Goal: Task Accomplishment & Management: Use online tool/utility

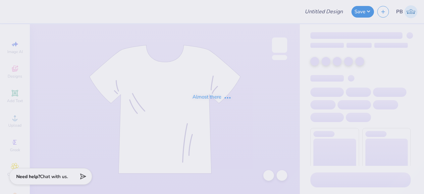
type input "[PERSON_NAME] : [GEOGRAPHIC_DATA][PERSON_NAME]"
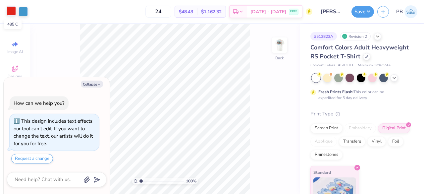
click at [11, 13] on div at bounding box center [11, 10] width 9 height 9
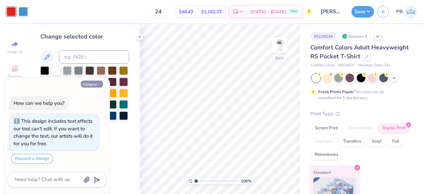
click at [93, 83] on button "Collapse" at bounding box center [92, 84] width 22 height 7
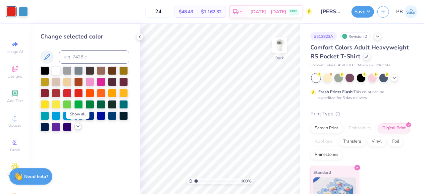
click at [78, 128] on icon at bounding box center [77, 126] width 5 height 5
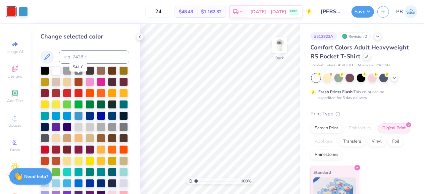
scroll to position [46, 0]
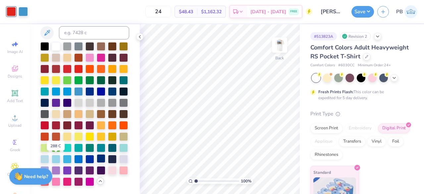
click at [97, 159] on div at bounding box center [101, 158] width 9 height 9
click at [26, 8] on div at bounding box center [23, 10] width 9 height 9
click at [97, 75] on div at bounding box center [101, 79] width 9 height 9
click at [270, 176] on icon at bounding box center [269, 175] width 7 height 7
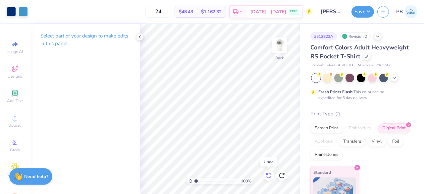
click at [270, 176] on icon at bounding box center [269, 175] width 7 height 7
click at [24, 12] on div at bounding box center [23, 10] width 9 height 9
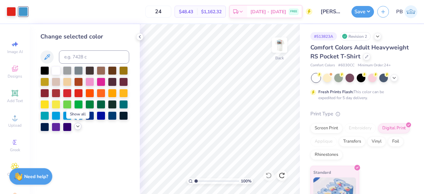
click at [79, 127] on icon at bounding box center [77, 126] width 5 height 5
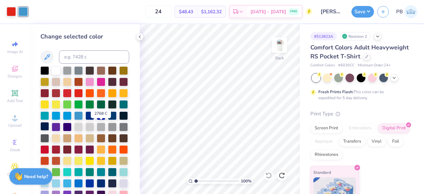
click at [49, 128] on div at bounding box center [44, 126] width 9 height 9
click at [11, 10] on div at bounding box center [11, 10] width 9 height 9
click at [97, 108] on div at bounding box center [101, 103] width 9 height 9
click at [285, 49] on img at bounding box center [280, 45] width 27 height 27
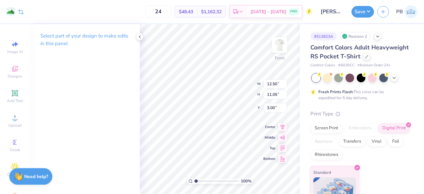
click at [111, 121] on div "Select part of your design to make edits in this panel" at bounding box center [85, 109] width 110 height 170
click at [137, 125] on div "Select part of your design to make edits in this panel" at bounding box center [85, 109] width 110 height 170
click at [327, 132] on div "Screen Print" at bounding box center [327, 127] width 32 height 10
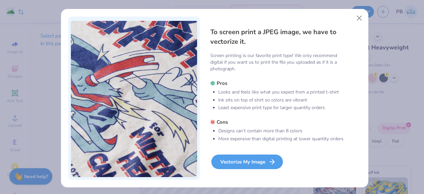
click at [232, 163] on div "Vectorize My Image" at bounding box center [248, 161] width 72 height 15
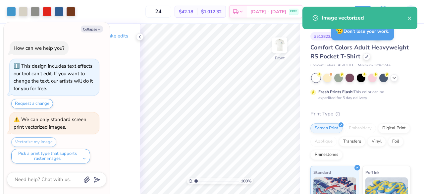
type textarea "x"
